Goal: Task Accomplishment & Management: Use online tool/utility

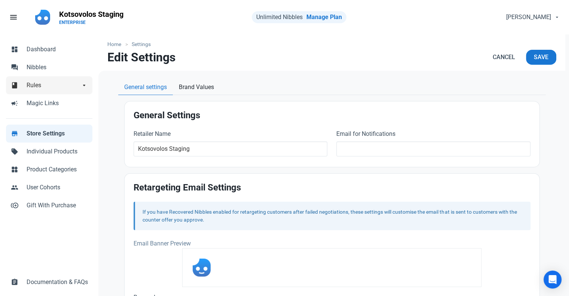
click at [38, 81] on span "Rules" at bounding box center [54, 85] width 54 height 9
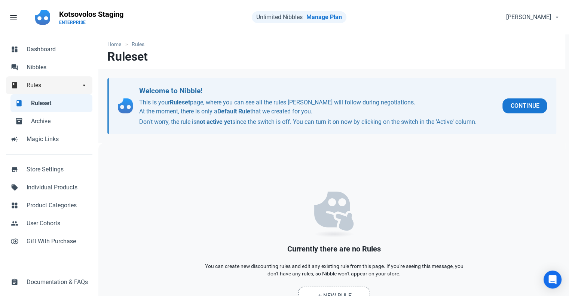
click at [40, 84] on span "Rules" at bounding box center [54, 85] width 54 height 9
click at [43, 70] on span "Nibbles" at bounding box center [57, 67] width 61 height 9
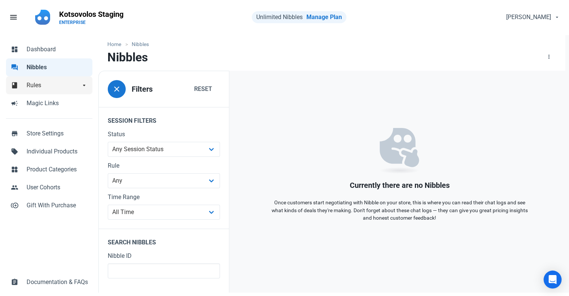
click at [43, 83] on span "Rules" at bounding box center [54, 85] width 54 height 9
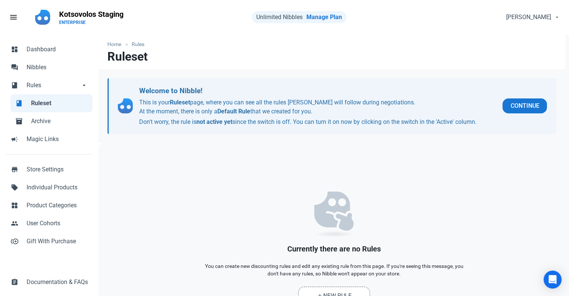
click at [60, 106] on span "Ruleset" at bounding box center [59, 103] width 57 height 9
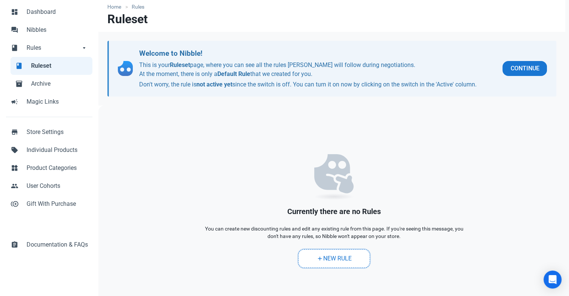
click at [341, 263] on link "add New Rule" at bounding box center [334, 258] width 72 height 19
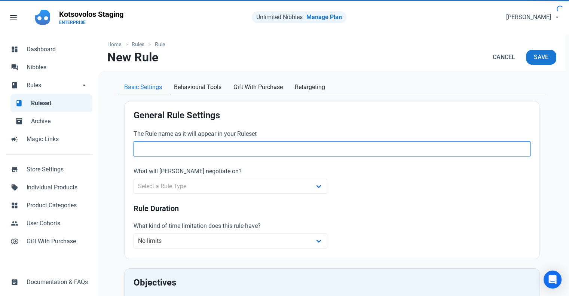
click at [218, 150] on input "text" at bounding box center [332, 149] width 397 height 15
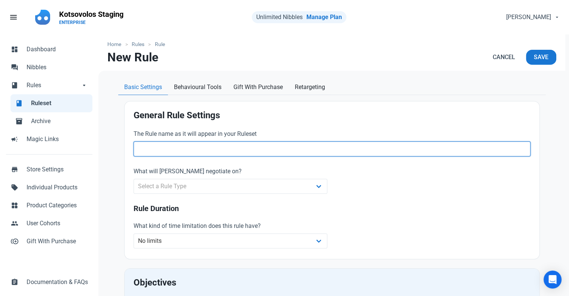
paste input "Whole Store"
type input "Whole Store"
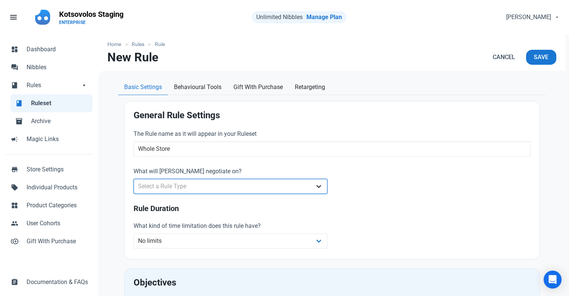
click at [244, 182] on select "Select a Rule Type Whole Store Individual Products Product Categories Cart" at bounding box center [231, 186] width 194 height 15
select select "retailer"
click at [134, 179] on select "Select a Rule Type Whole Store Individual Products Product Categories Cart" at bounding box center [231, 186] width 194 height 15
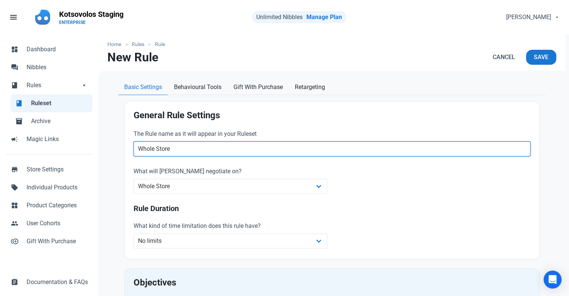
drag, startPoint x: 178, startPoint y: 148, endPoint x: 123, endPoint y: 148, distance: 55.0
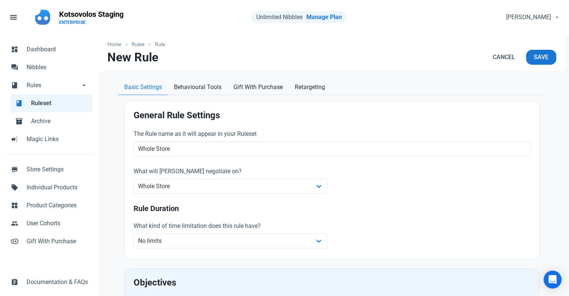
click at [288, 174] on label "What will [PERSON_NAME] negotiate on?" at bounding box center [231, 171] width 194 height 9
click at [287, 182] on select "Whole Store Individual Products Product Categories Cart" at bounding box center [231, 186] width 194 height 15
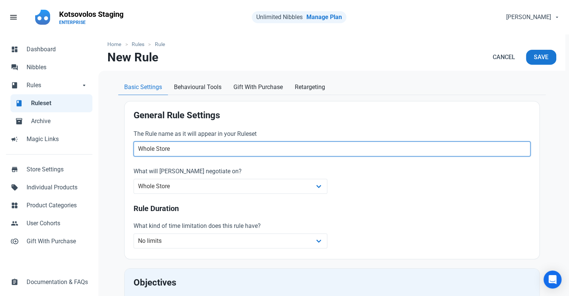
drag, startPoint x: 202, startPoint y: 149, endPoint x: 132, endPoint y: 149, distance: 70.4
click at [132, 149] on div "The Rule name as it will appear in your Ruleset Whole Store" at bounding box center [332, 143] width 406 height 37
type input "Τ"
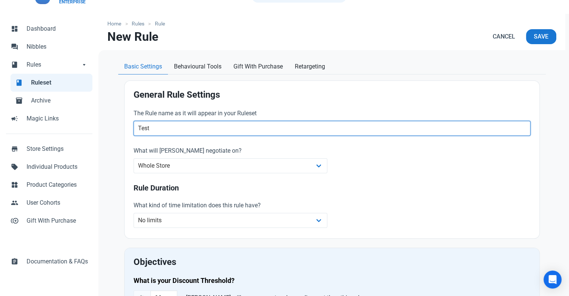
scroll to position [37, 0]
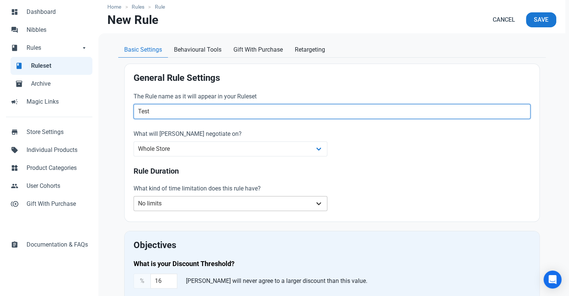
type input "Test"
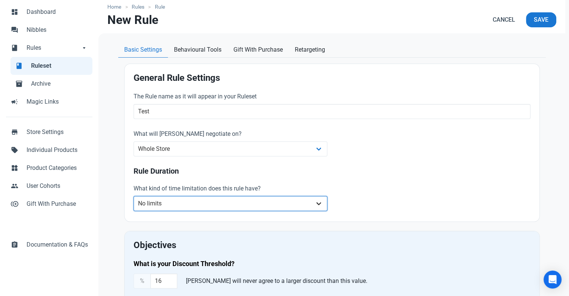
click at [212, 204] on select "No limits Date range Recurring date/time" at bounding box center [231, 203] width 194 height 15
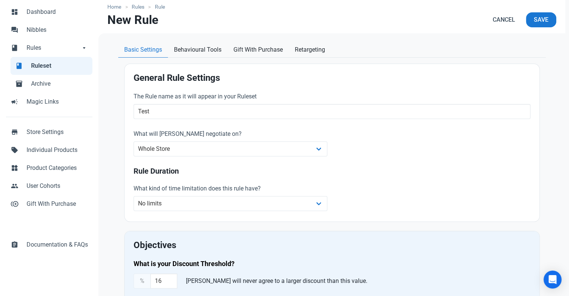
click at [338, 174] on h3 "Rule Duration" at bounding box center [332, 171] width 397 height 9
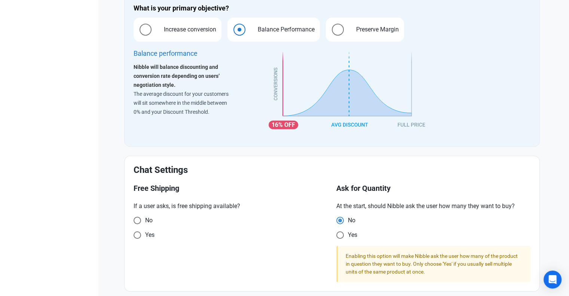
scroll to position [342, 0]
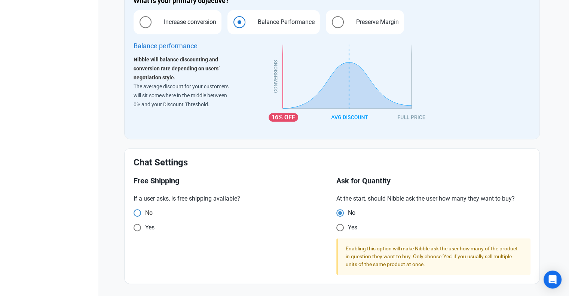
click at [134, 212] on span at bounding box center [137, 212] width 7 height 7
click at [134, 212] on input "No" at bounding box center [136, 212] width 5 height 5
radio input "true"
click at [136, 211] on span at bounding box center [137, 212] width 7 height 7
click at [136, 211] on input "No" at bounding box center [136, 212] width 5 height 5
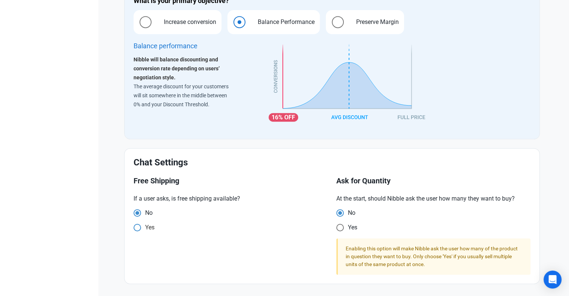
click at [146, 217] on span "Yes" at bounding box center [147, 212] width 12 height 7
click at [139, 215] on input "Yes" at bounding box center [136, 212] width 5 height 5
radio input "true"
radio input "false"
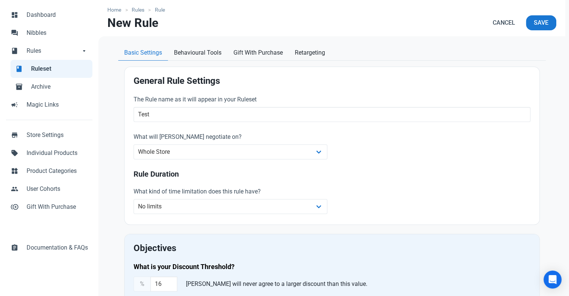
scroll to position [0, 0]
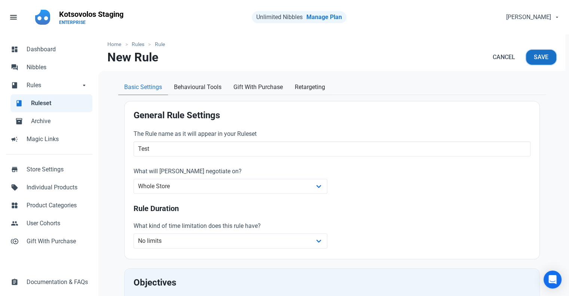
click at [535, 64] on button "Save" at bounding box center [541, 57] width 30 height 15
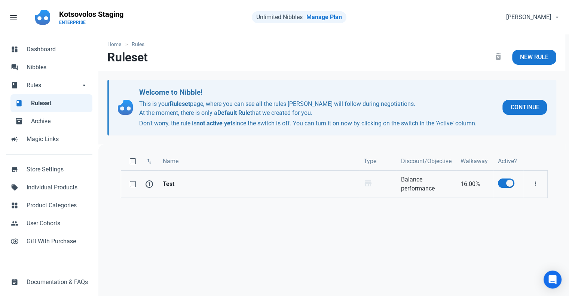
click at [188, 186] on strong "Test" at bounding box center [259, 184] width 192 height 9
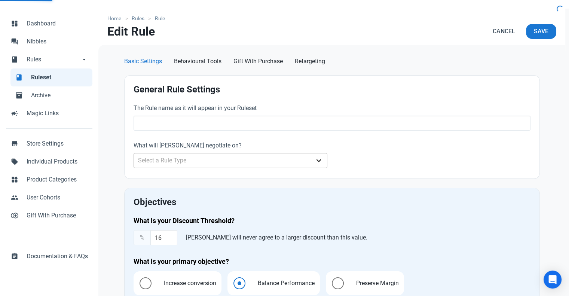
scroll to position [75, 0]
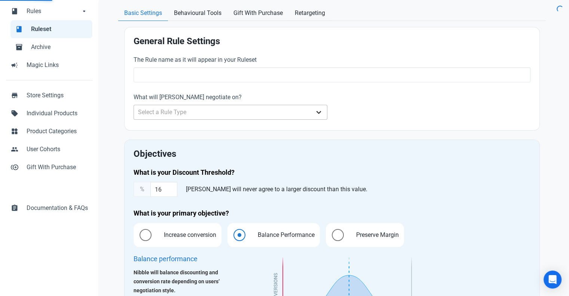
type input "Test"
type input "16.00"
radio input "true"
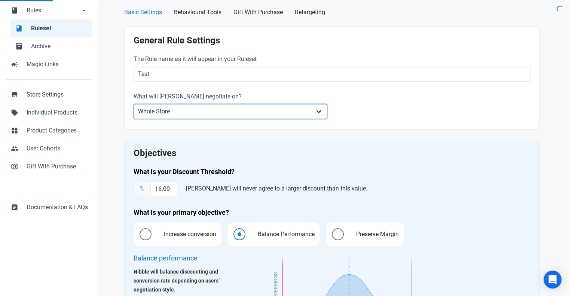
click at [250, 116] on select "Whole Store Individual Products Product Categories Cart" at bounding box center [231, 111] width 194 height 15
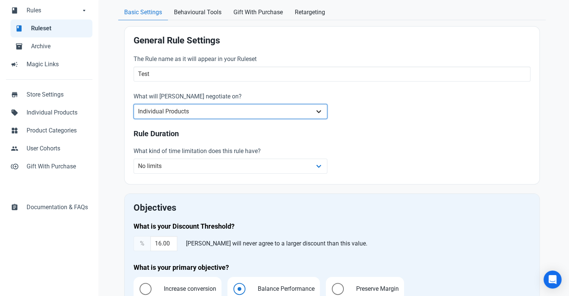
click at [134, 104] on select "Whole Store Individual Products Product Categories Cart" at bounding box center [231, 111] width 194 height 15
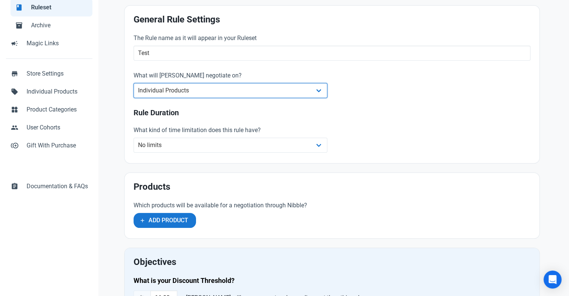
scroll to position [112, 0]
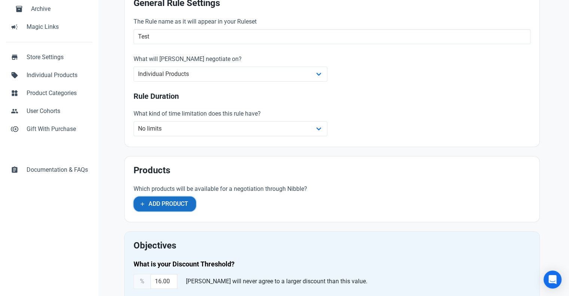
click at [184, 208] on span "Add Product" at bounding box center [169, 204] width 40 height 9
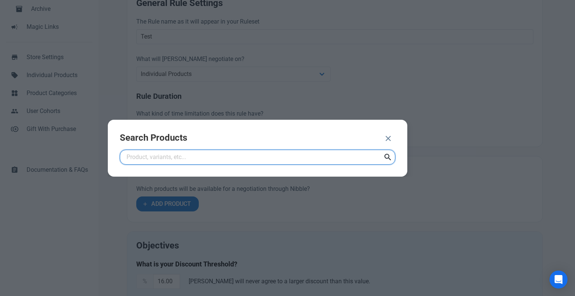
click at [253, 158] on input "text" at bounding box center [258, 157] width 276 height 15
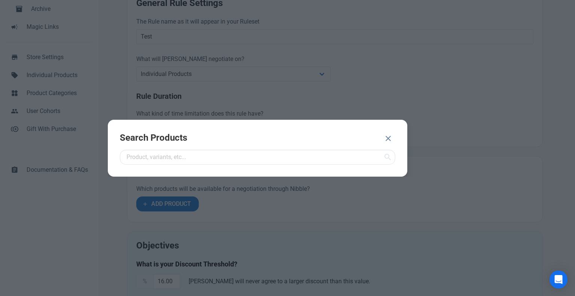
click at [390, 139] on icon "button" at bounding box center [388, 138] width 9 height 13
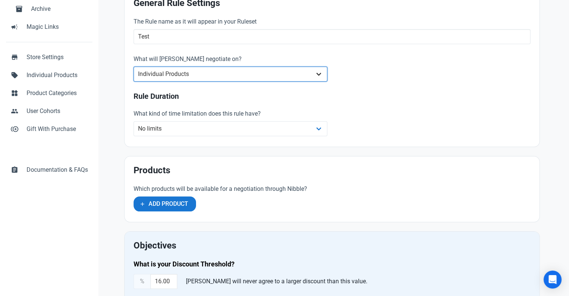
click at [292, 76] on select "Whole Store Individual Products Product Categories Cart" at bounding box center [231, 74] width 194 height 15
click at [134, 67] on select "Whole Store Individual Products Product Categories Cart" at bounding box center [231, 74] width 194 height 15
click at [247, 74] on select "Whole Store Individual Products Product Categories Cart" at bounding box center [231, 74] width 194 height 15
select select "retailer"
click at [134, 67] on select "Whole Store Individual Products Product Categories Cart" at bounding box center [231, 74] width 194 height 15
